Goal: Information Seeking & Learning: Learn about a topic

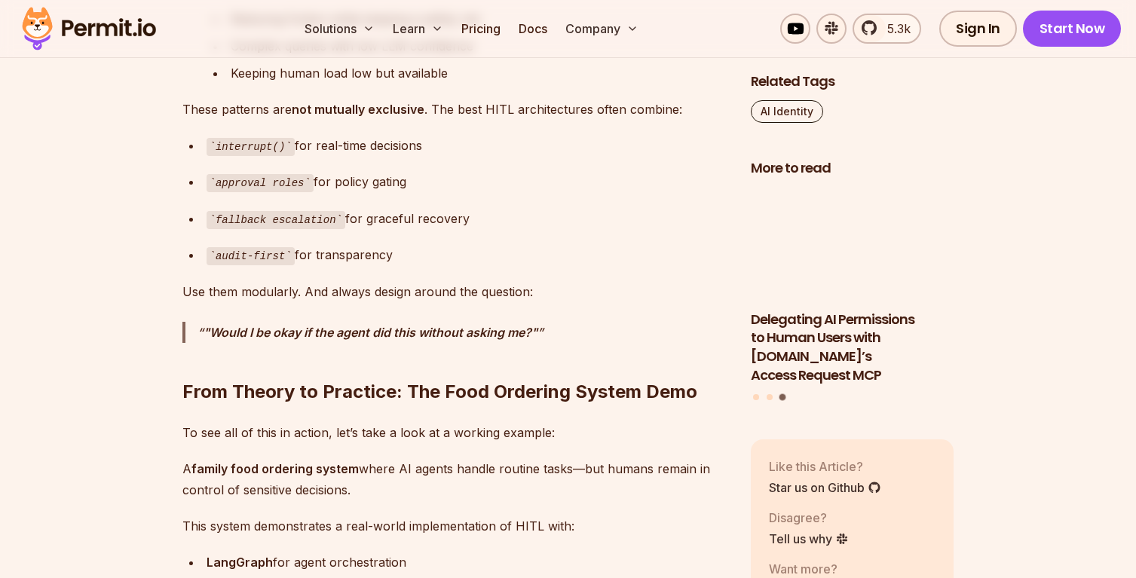
scroll to position [6174, 0]
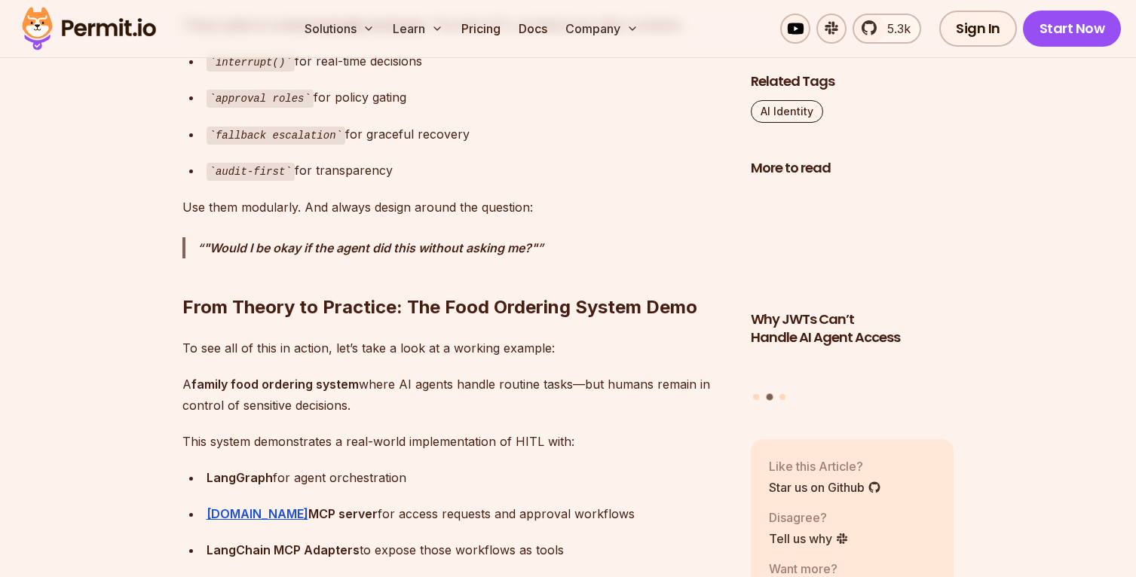
scroll to position [6255, 0]
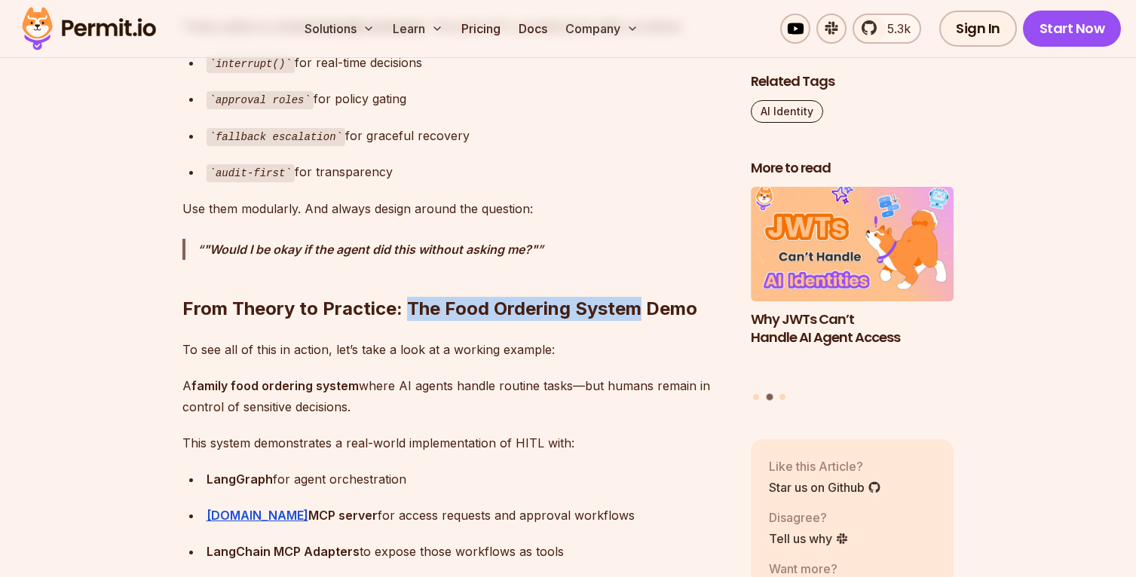
drag, startPoint x: 639, startPoint y: 314, endPoint x: 408, endPoint y: 311, distance: 231.4
click at [408, 311] on h2 "From Theory to Practice: The Food Ordering System Demo" at bounding box center [454, 279] width 544 height 84
copy h2 "The Food Ordering System"
